Goal: Information Seeking & Learning: Check status

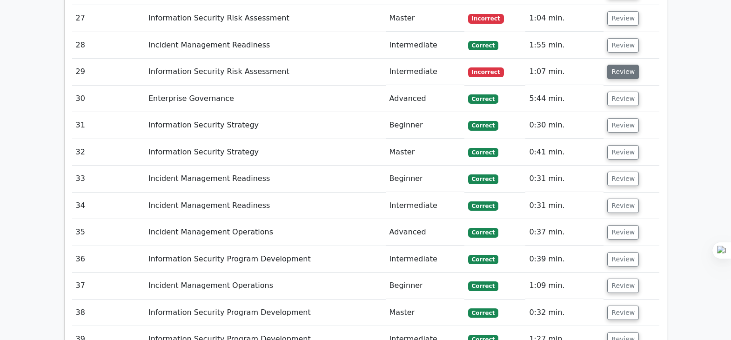
scroll to position [1936, 0]
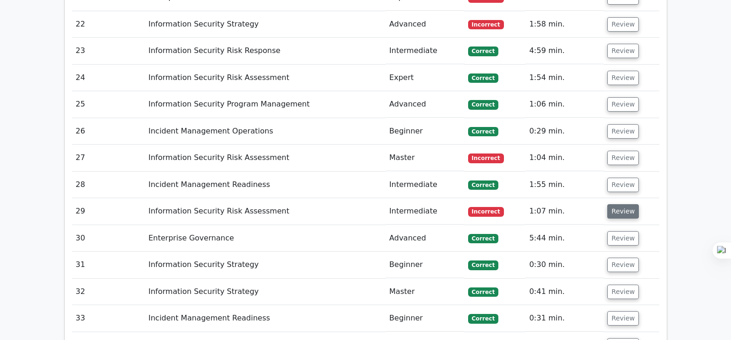
click at [618, 204] on button "Review" at bounding box center [623, 211] width 32 height 14
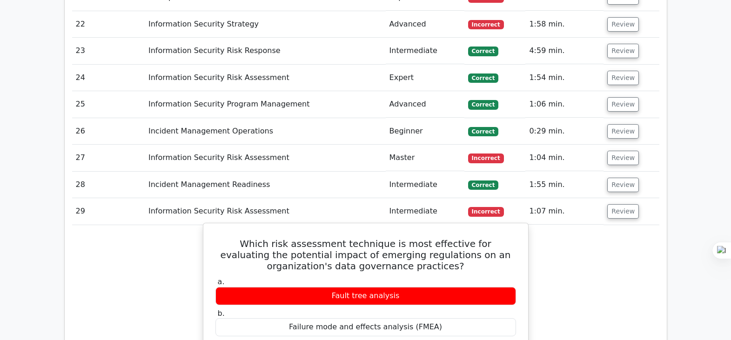
scroll to position [2215, 0]
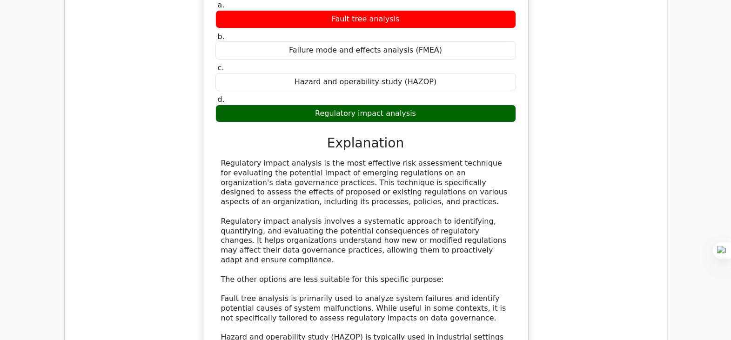
click at [627, 231] on div "Which risk assessment technique is most effective for evaluating the potential …" at bounding box center [365, 203] width 587 height 514
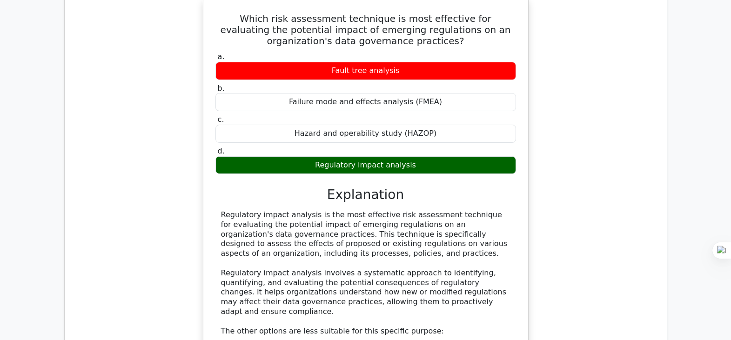
scroll to position [1894, 0]
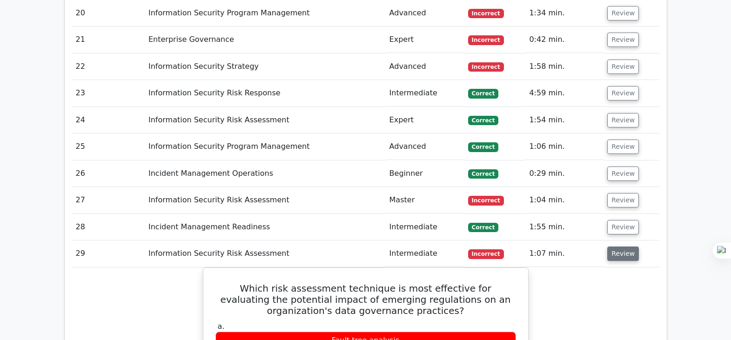
click at [614, 247] on button "Review" at bounding box center [623, 254] width 32 height 14
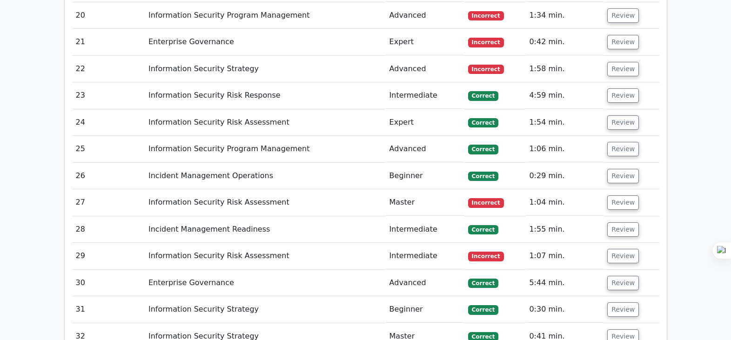
click at [621, 196] on button "Review" at bounding box center [623, 203] width 32 height 14
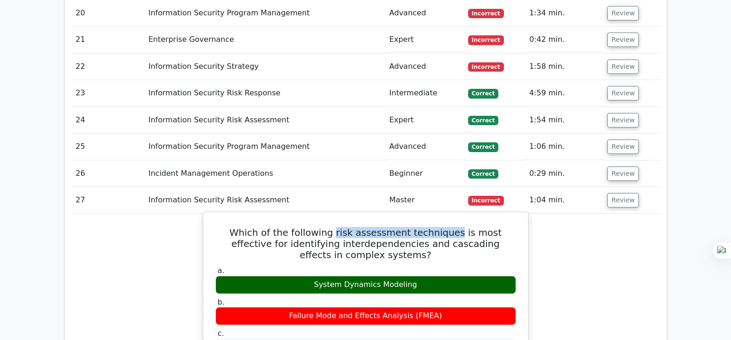
drag, startPoint x: 429, startPoint y: 189, endPoint x: 315, endPoint y: 191, distance: 114.1
click at [315, 227] on h5 "Which of the following risk assessment techniques is most effective for identif…" at bounding box center [366, 244] width 303 height 34
copy h5 "risk assessment techniques"
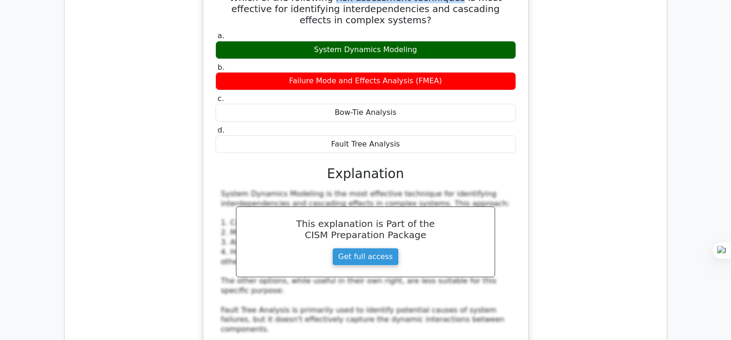
scroll to position [2056, 0]
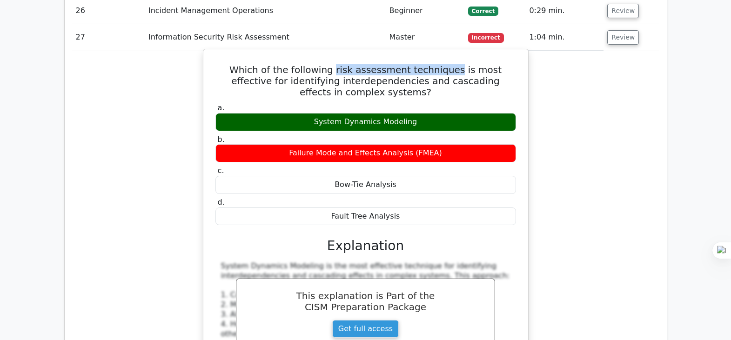
drag, startPoint x: 399, startPoint y: 173, endPoint x: 241, endPoint y: 64, distance: 192.2
click at [241, 101] on div "a. System Dynamics Modeling b. Failure Mode and Effects Analysis (FMEA)" at bounding box center [366, 164] width 312 height 126
copy div "System Dynamics Modeling b. Failure Mode and Effects Analysis (FMEA) c. Bow-Tie…"
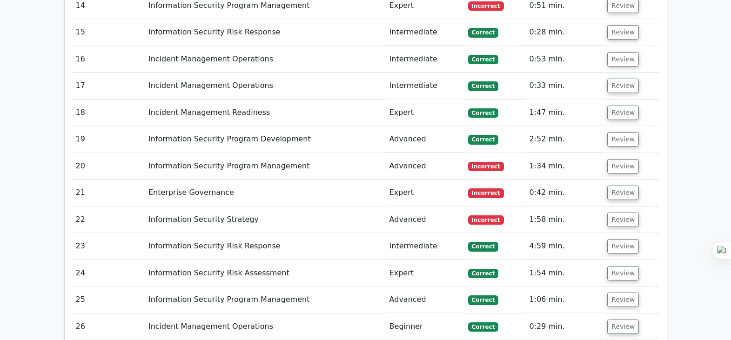
scroll to position [1719, 0]
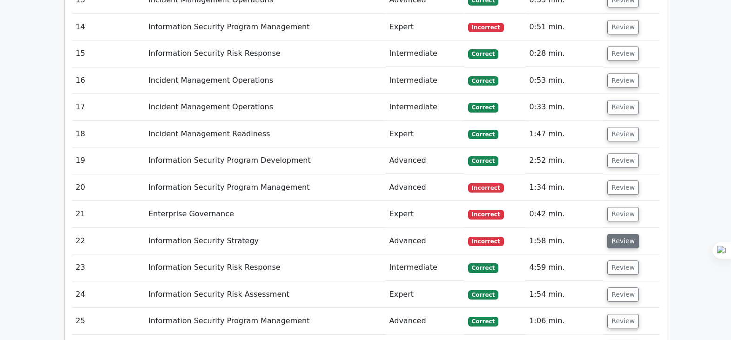
click at [618, 234] on button "Review" at bounding box center [623, 241] width 32 height 14
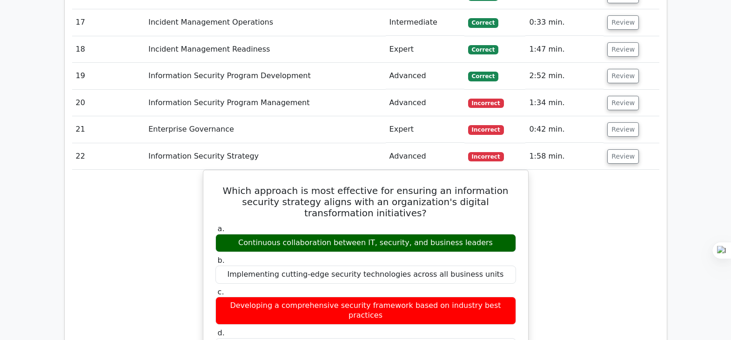
scroll to position [1833, 0]
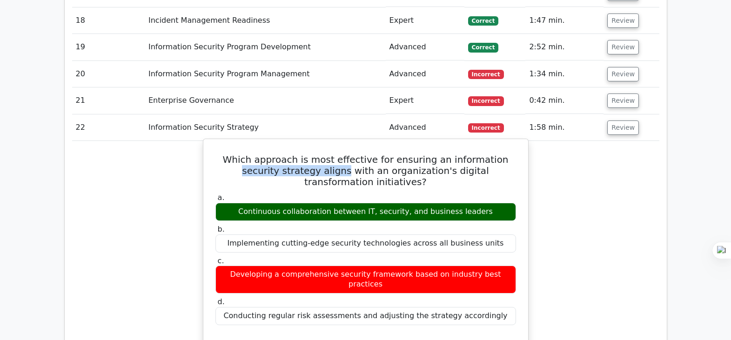
drag, startPoint x: 481, startPoint y: 117, endPoint x: 278, endPoint y: 129, distance: 203.8
click at [278, 154] on h5 "Which approach is most effective for ensuring an information security strategy …" at bounding box center [366, 171] width 303 height 34
drag, startPoint x: 498, startPoint y: 178, endPoint x: 513, endPoint y: 160, distance: 23.8
click at [498, 225] on label "b. Implementing cutting-edge security technologies across all business units" at bounding box center [366, 239] width 301 height 28
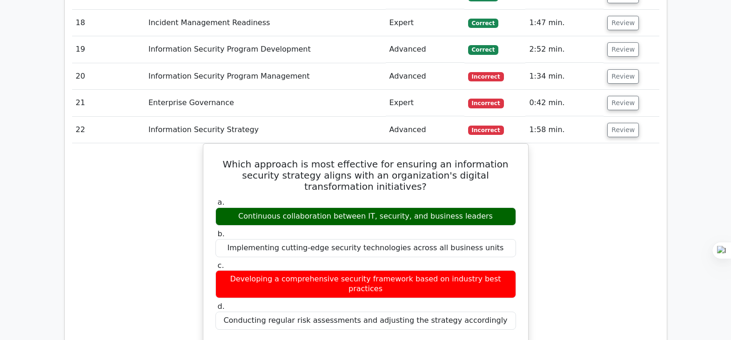
click at [617, 123] on button "Review" at bounding box center [623, 130] width 32 height 14
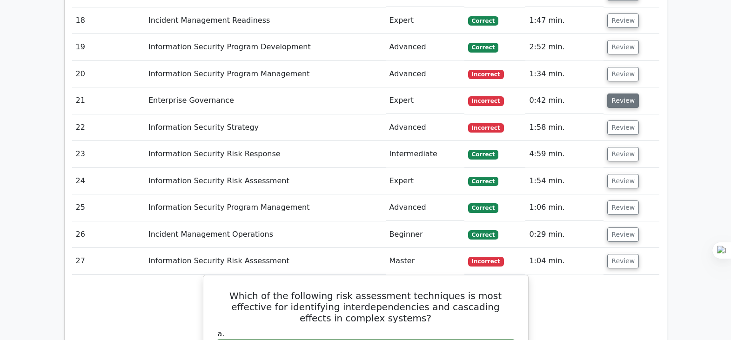
click at [621, 94] on button "Review" at bounding box center [623, 101] width 32 height 14
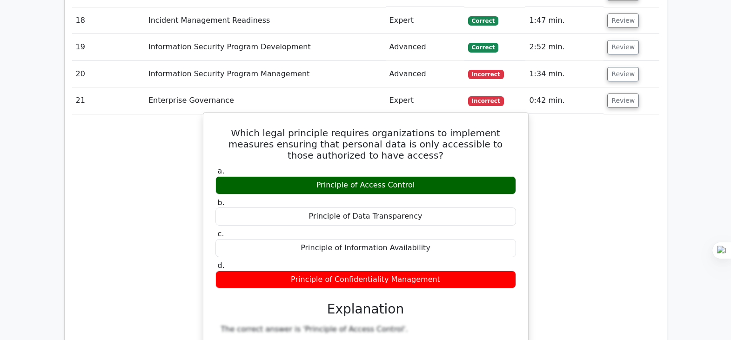
drag, startPoint x: 355, startPoint y: 142, endPoint x: 436, endPoint y: 230, distance: 119.6
click at [436, 230] on div "a. Principle of Access Control b. Principle of Data Transparency c. d." at bounding box center [366, 228] width 312 height 126
copy div "Principle of Access Control b. Principle of Data Transparency c. Principle of I…"
